Goal: Task Accomplishment & Management: Manage account settings

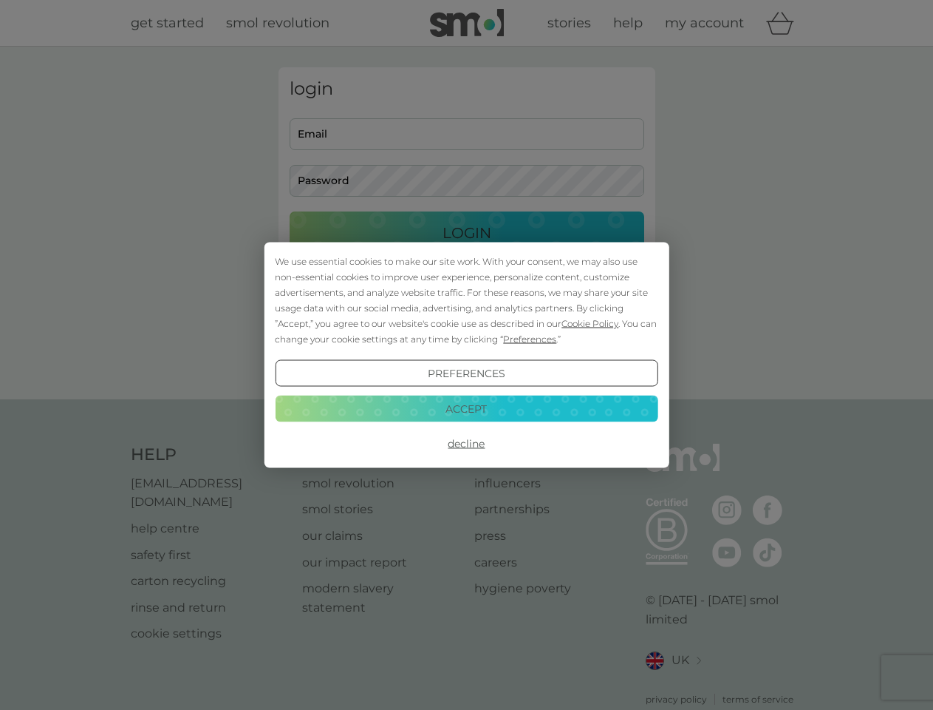
click at [591, 323] on span "Cookie Policy" at bounding box center [590, 323] width 57 height 11
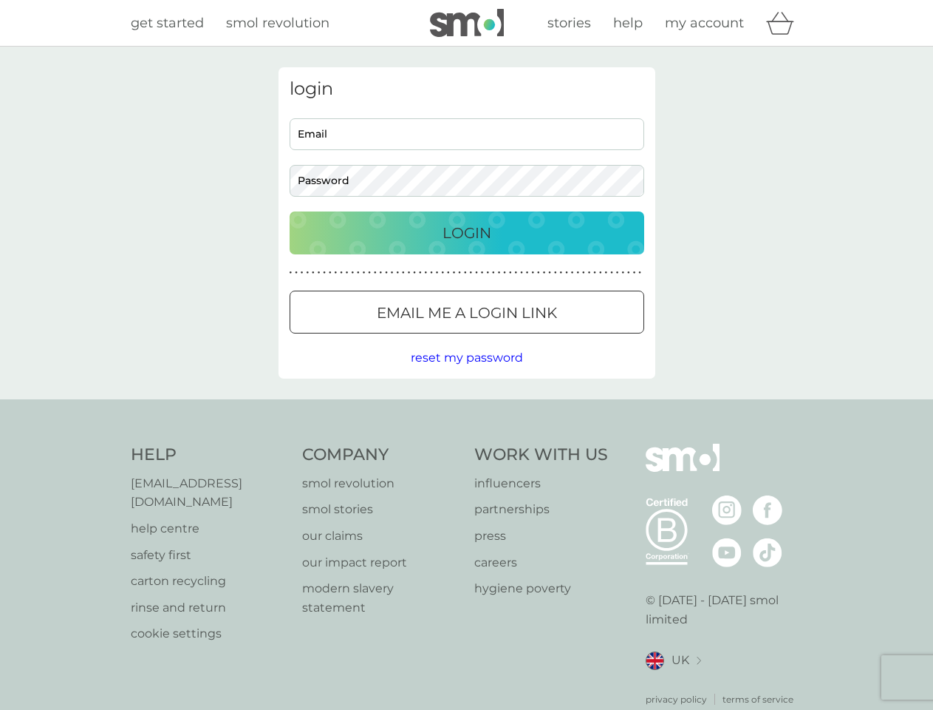
click at [528, 339] on div "login Email Password Login ● ● ● ● ● ● ● ● ● ● ● ● ● ● ● ● ● ● ● ● ● ● ● ● ● ● …" at bounding box center [467, 222] width 377 height 311
click at [466, 373] on div "login Email Password Login ● ● ● ● ● ● ● ● ● ● ● ● ● ● ● ● ● ● ● ● ● ● ● ● ● ● …" at bounding box center [467, 222] width 377 height 311
click at [466, 443] on div "Help [EMAIL_ADDRESS][DOMAIN_NAME] help centre safety first carton recycling rin…" at bounding box center [467, 574] width 673 height 262
click at [466, 408] on div "Help [EMAIL_ADDRESS][DOMAIN_NAME] help centre safety first carton recycling rin…" at bounding box center [466, 574] width 933 height 351
